Goal: Task Accomplishment & Management: Manage account settings

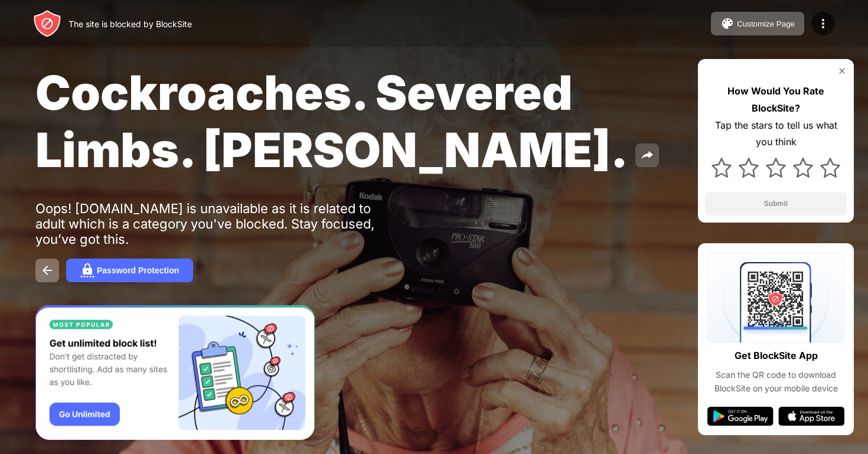
click at [636, 151] on button at bounding box center [648, 156] width 24 height 24
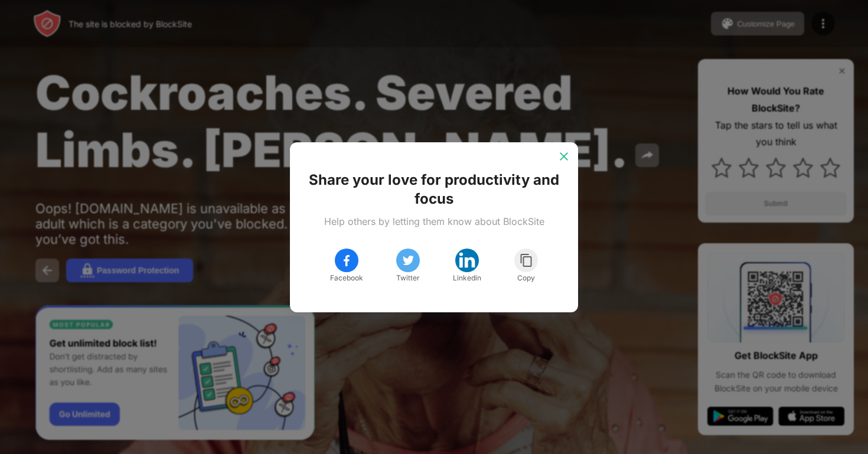
click at [561, 158] on img at bounding box center [564, 157] width 12 height 12
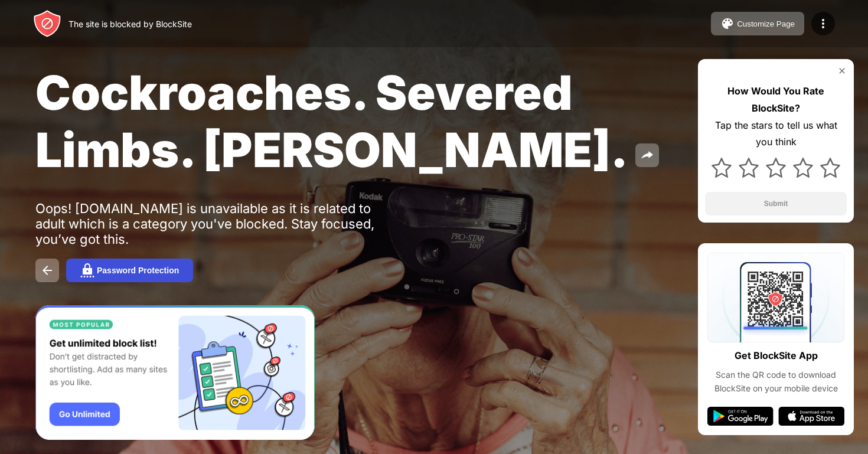
click at [142, 265] on button "Password Protection" at bounding box center [129, 271] width 127 height 24
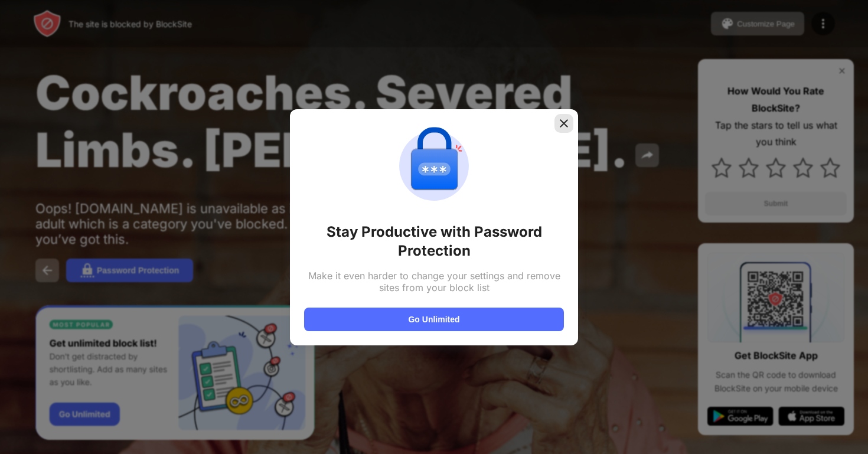
click at [567, 125] on img at bounding box center [564, 124] width 12 height 12
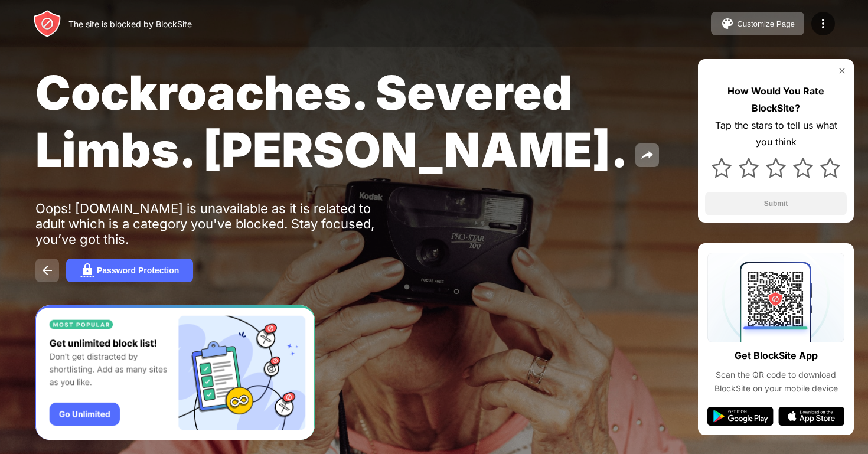
click at [41, 266] on img at bounding box center [47, 270] width 14 height 14
click at [832, 21] on div at bounding box center [824, 24] width 24 height 24
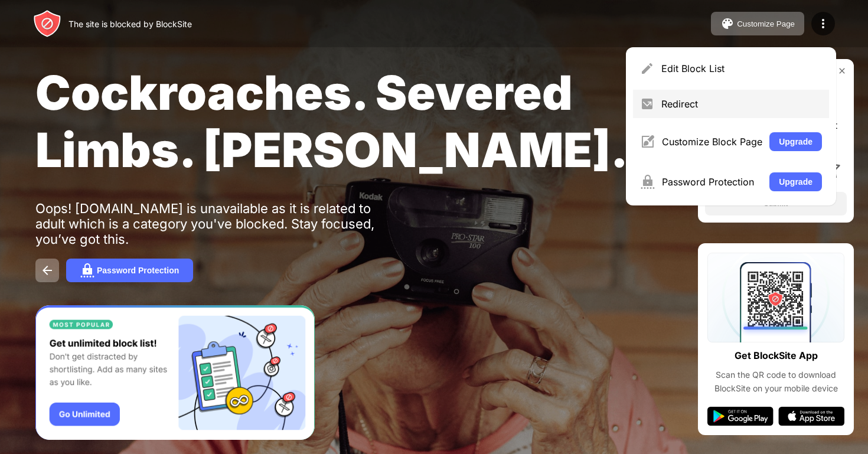
click at [699, 108] on div "Redirect" at bounding box center [742, 104] width 161 height 12
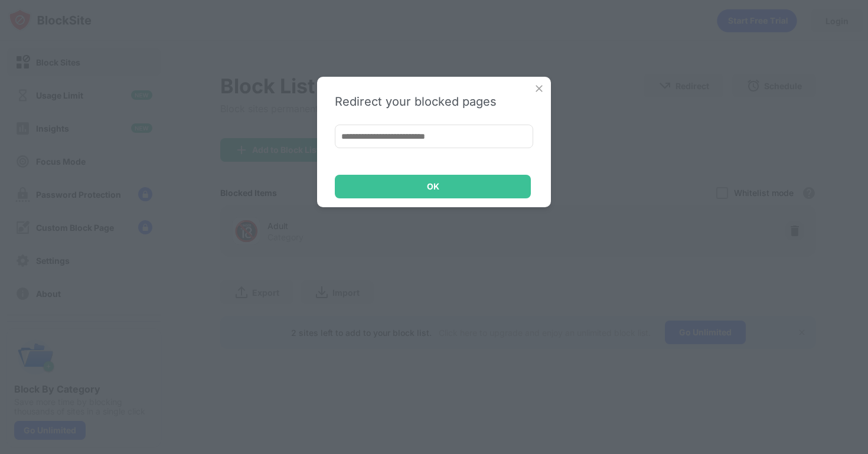
click at [552, 88] on div "Redirect your blocked pages OK" at bounding box center [434, 227] width 868 height 454
click at [549, 89] on div "Redirect your blocked pages OK" at bounding box center [434, 142] width 234 height 131
click at [540, 88] on img at bounding box center [539, 89] width 12 height 12
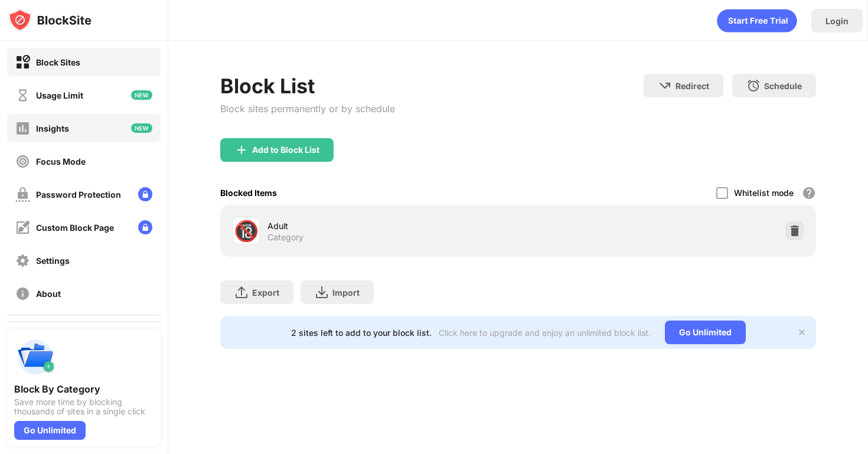
click at [62, 136] on div "Insights" at bounding box center [84, 128] width 154 height 28
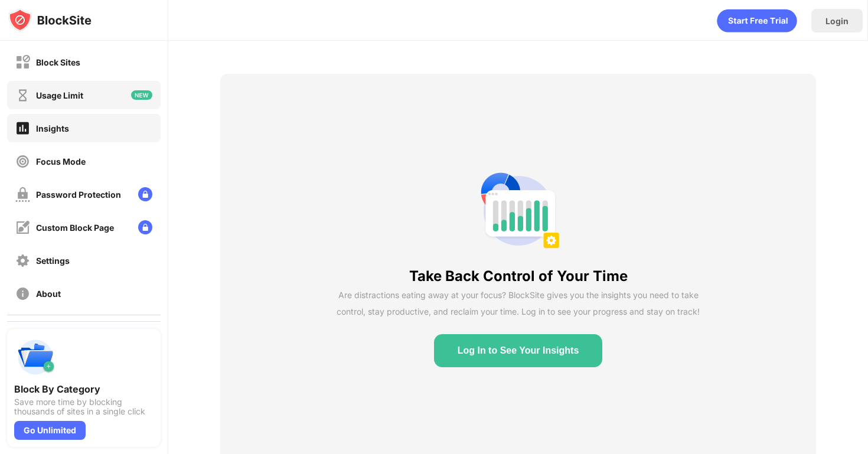
click at [107, 101] on div "Usage Limit" at bounding box center [84, 95] width 154 height 28
